Goal: Task Accomplishment & Management: Use online tool/utility

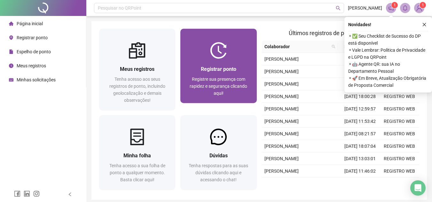
click at [229, 66] on span "Registrar ponto" at bounding box center [218, 69] width 35 height 6
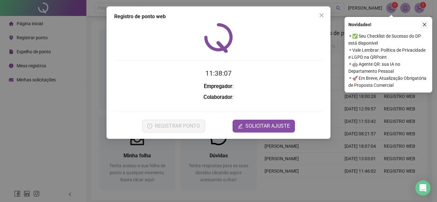
click at [426, 25] on icon "close" at bounding box center [424, 24] width 4 height 4
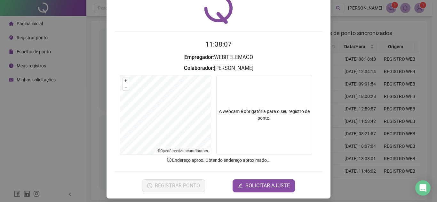
scroll to position [33, 0]
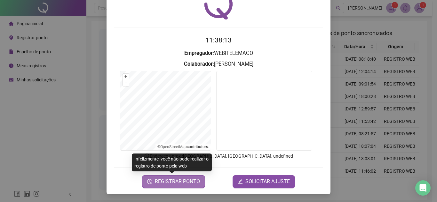
click at [194, 182] on span "REGISTRAR PONTO" at bounding box center [177, 182] width 45 height 8
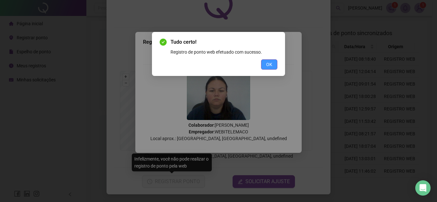
click at [272, 65] on button "OK" at bounding box center [269, 64] width 16 height 10
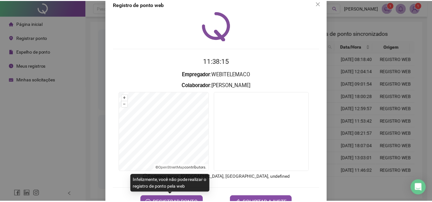
scroll to position [0, 0]
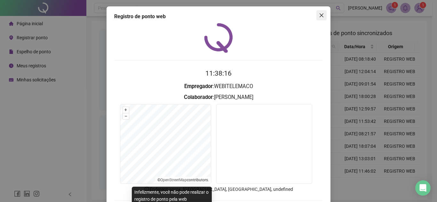
click at [320, 15] on icon "close" at bounding box center [321, 15] width 5 height 5
